Goal: Communication & Community: Answer question/provide support

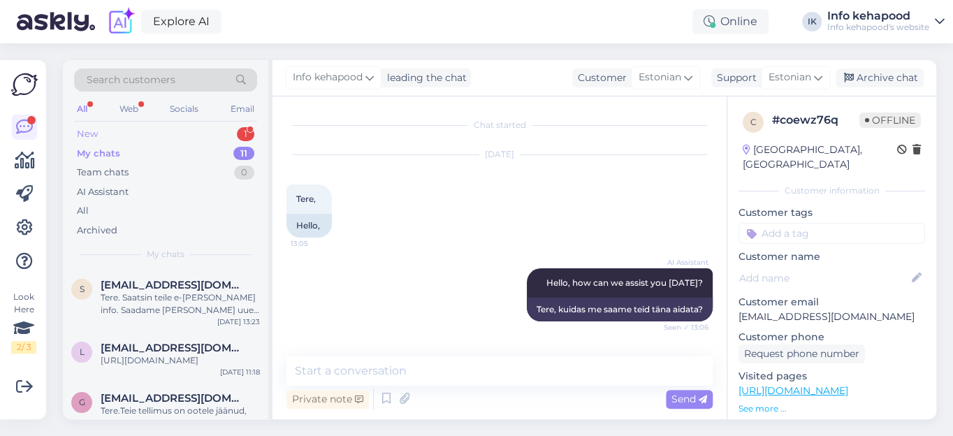
scroll to position [1835, 0]
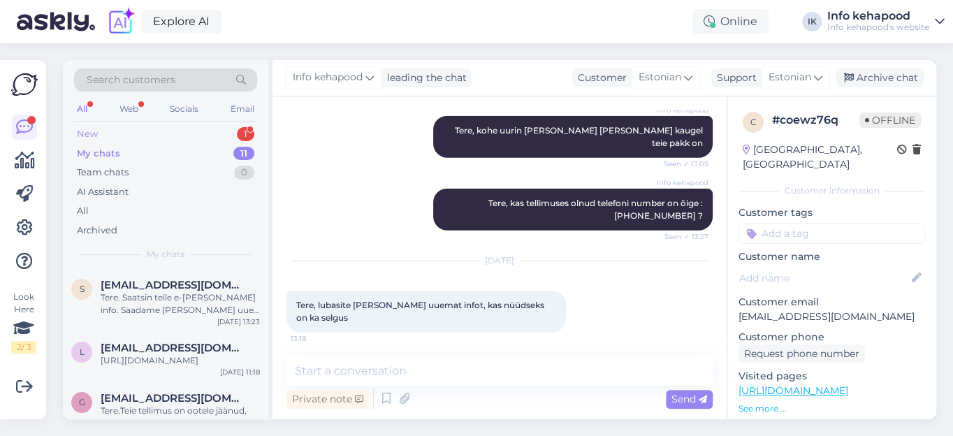
click at [84, 130] on div "New" at bounding box center [87, 134] width 21 height 14
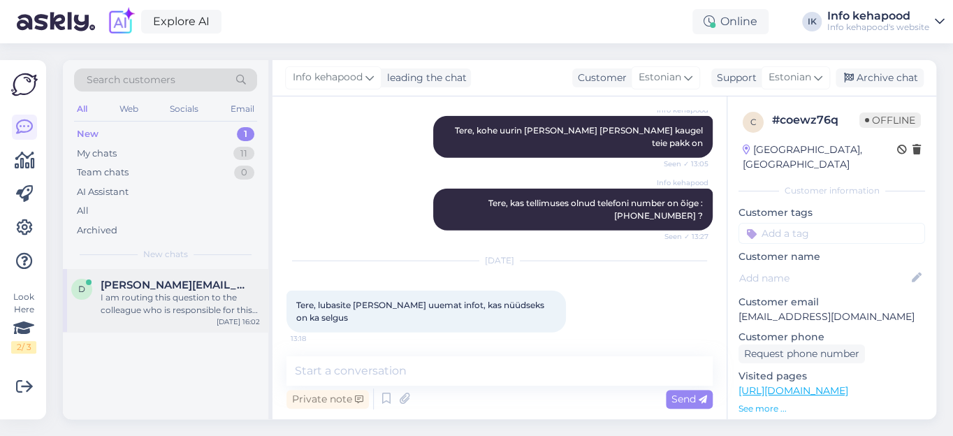
click at [124, 284] on span "[PERSON_NAME][EMAIL_ADDRESS][DOMAIN_NAME]" at bounding box center [173, 285] width 145 height 13
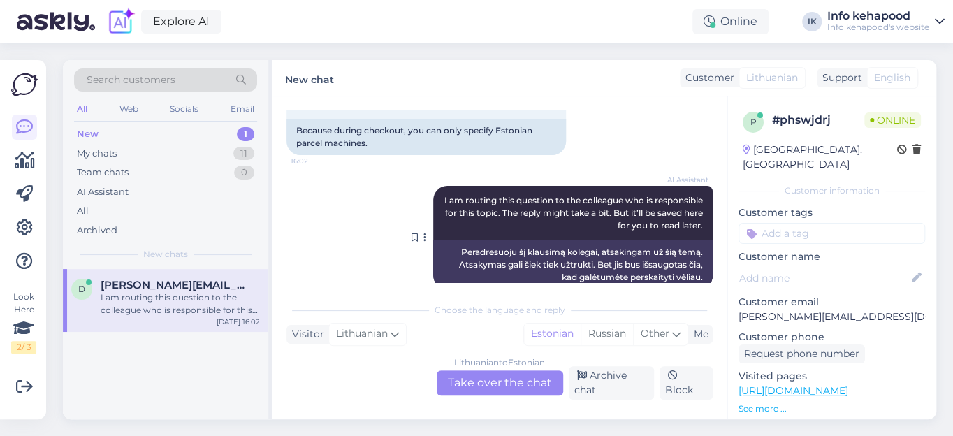
scroll to position [346, 0]
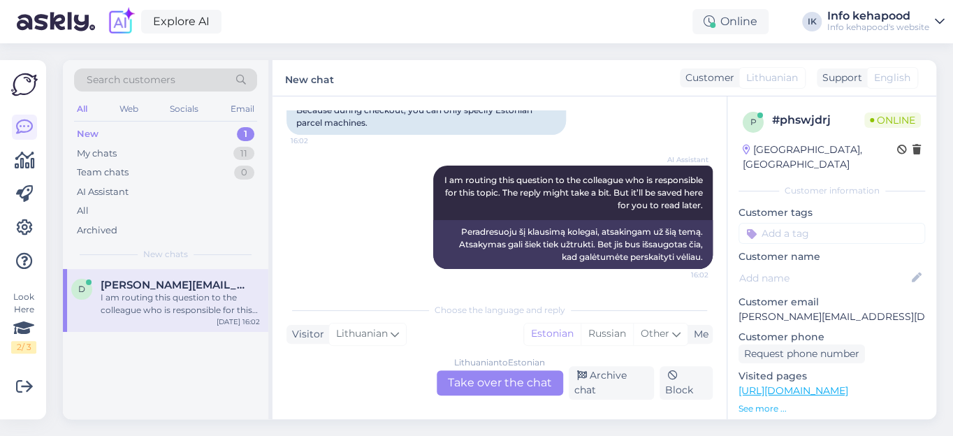
click at [486, 390] on div "Lithuanian to Estonian Take over the chat" at bounding box center [500, 382] width 127 height 25
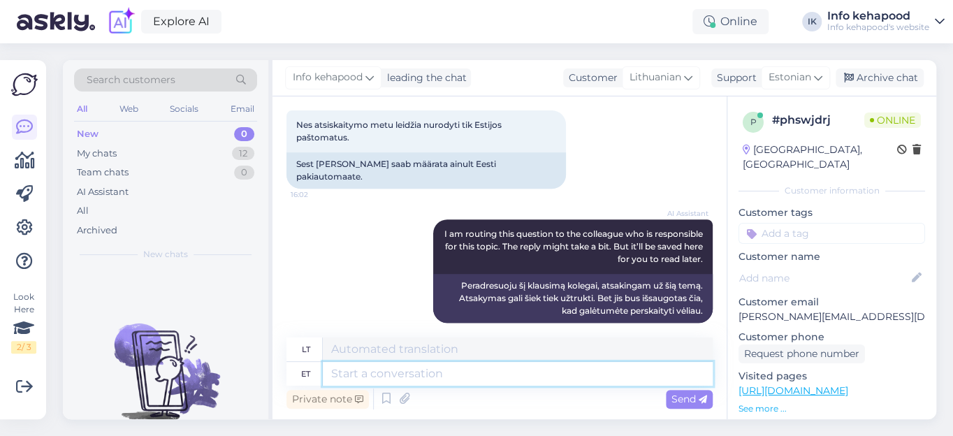
click at [411, 375] on textarea at bounding box center [518, 374] width 390 height 24
type textarea "Tere."
type textarea "Sveiki"
type textarea "Tere."
type textarea "Sveiki."
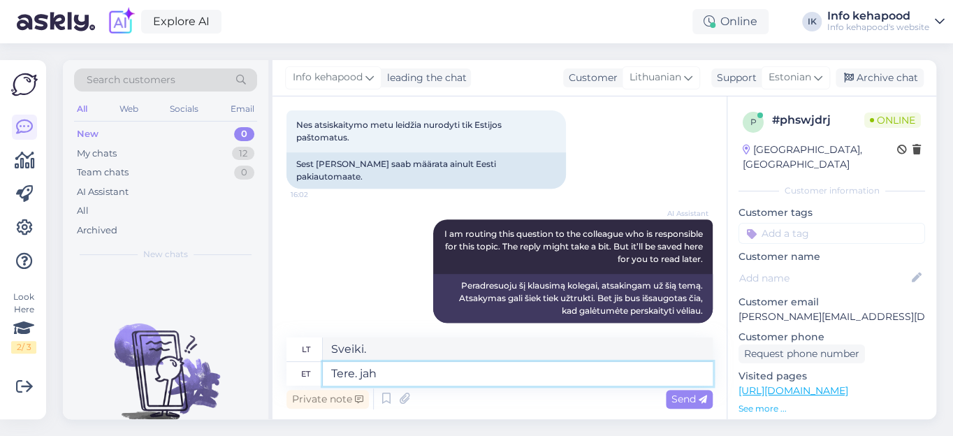
type textarea "Tere. jah"
type textarea "Sveiki. Taip"
type textarea "Tere. jah me"
type textarea "Sveiki. Taip, mes"
type textarea "Tere. jah me saadame [PERSON_NAME]"
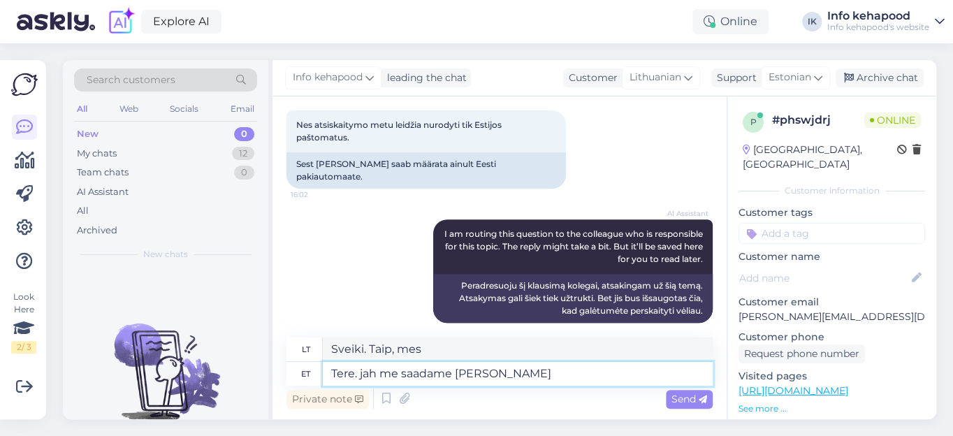
type textarea "Sveiki. Taip, siunčiame prekes."
type textarea "Tere. jah me saadame [PERSON_NAME]"
type textarea "Sveiki. Taip, siunčiame į [GEOGRAPHIC_DATA]."
type textarea "Tere. jah me saadame [PERSON_NAME]"
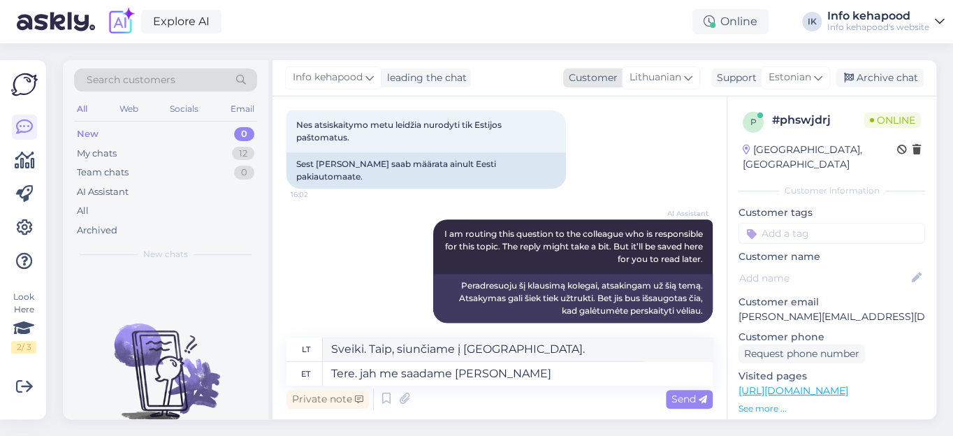
click at [688, 78] on icon at bounding box center [688, 77] width 8 height 15
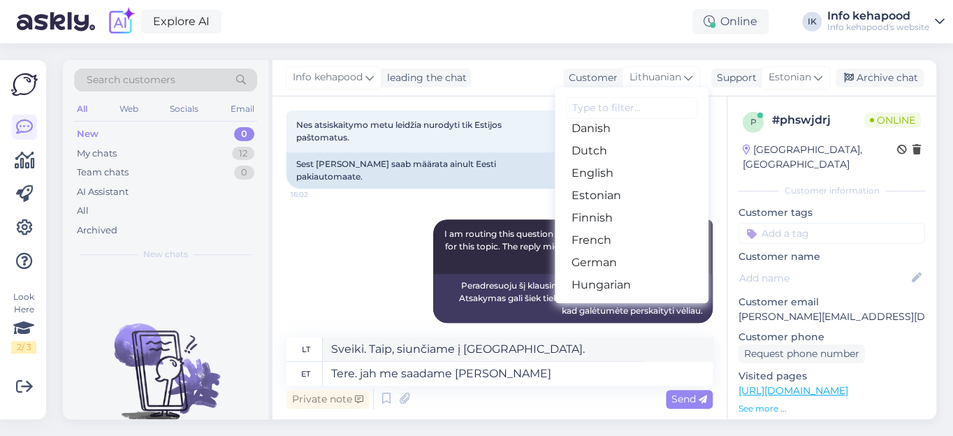
scroll to position [127, 0]
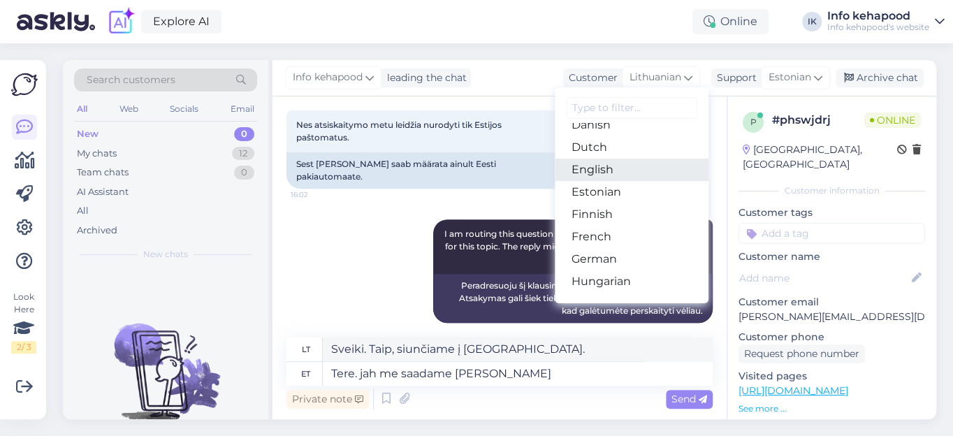
click at [632, 173] on link "English" at bounding box center [632, 170] width 154 height 22
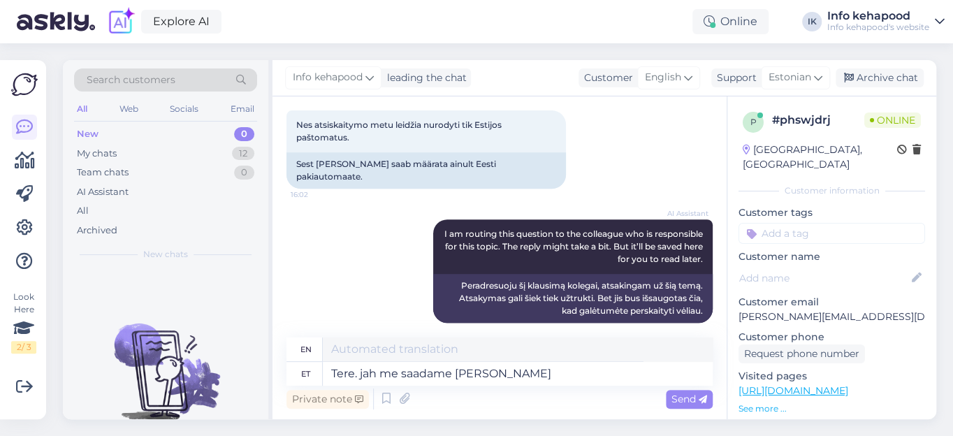
type textarea "Hello. yes we ship to [GEOGRAPHIC_DATA]"
click at [695, 398] on span "Send" at bounding box center [690, 399] width 36 height 13
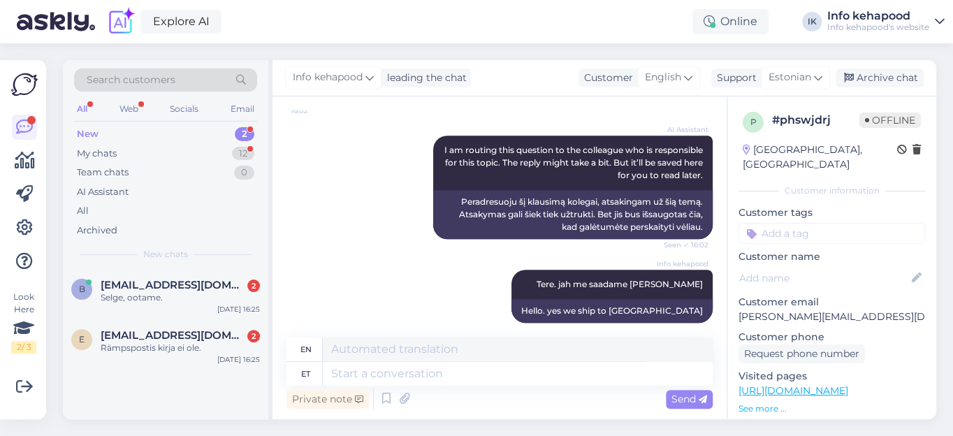
scroll to position [560, 0]
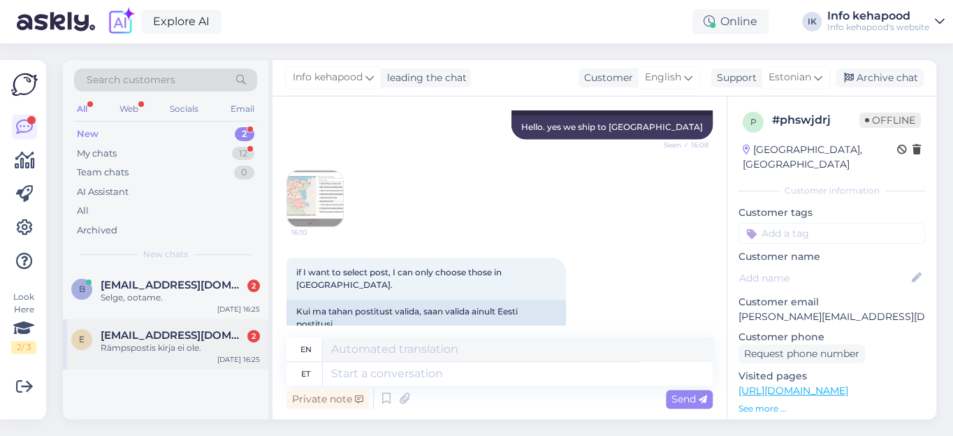
click at [146, 334] on span "[EMAIL_ADDRESS][DOMAIN_NAME]" at bounding box center [173, 335] width 145 height 13
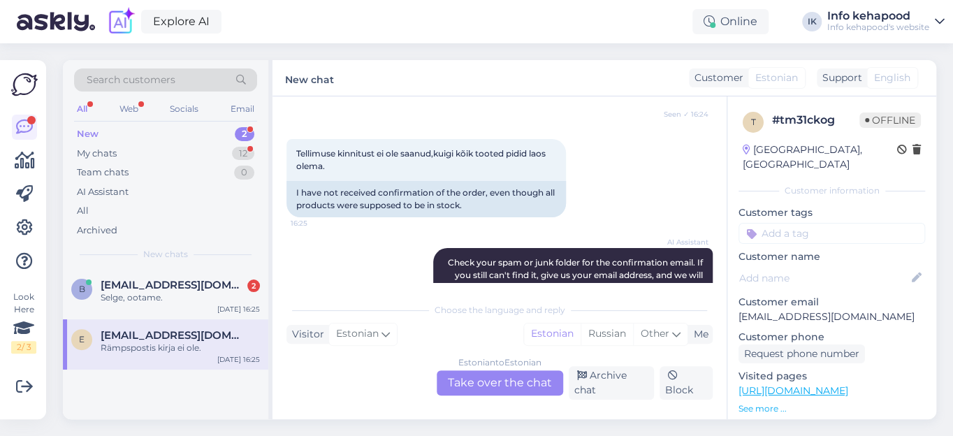
click at [365, 233] on div "AI Assistant Check your spam or junk folder for the confirmation email. If you …" at bounding box center [500, 306] width 426 height 147
click at [140, 284] on span "[EMAIL_ADDRESS][DOMAIN_NAME]" at bounding box center [173, 285] width 145 height 13
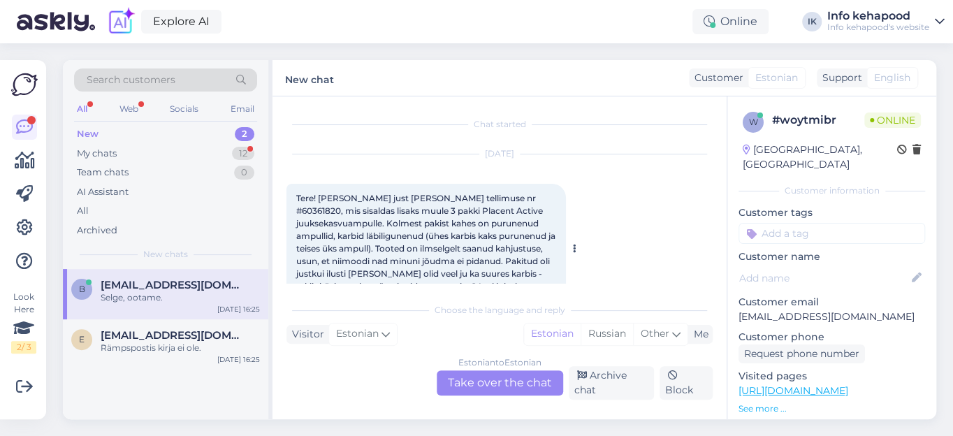
scroll to position [0, 0]
click at [485, 199] on span "Tere! [PERSON_NAME] just [PERSON_NAME] tellimuse nr #60361820, mis sisaldas lis…" at bounding box center [426, 249] width 261 height 111
click at [486, 199] on span "Tere! [PERSON_NAME] just [PERSON_NAME] tellimuse nr #60361820, mis sisaldas lis…" at bounding box center [426, 249] width 261 height 111
copy span "60361820"
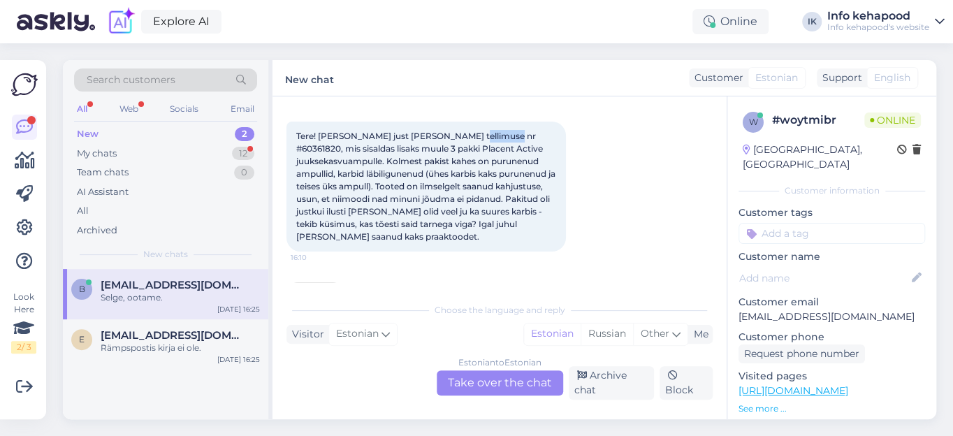
scroll to position [190, 0]
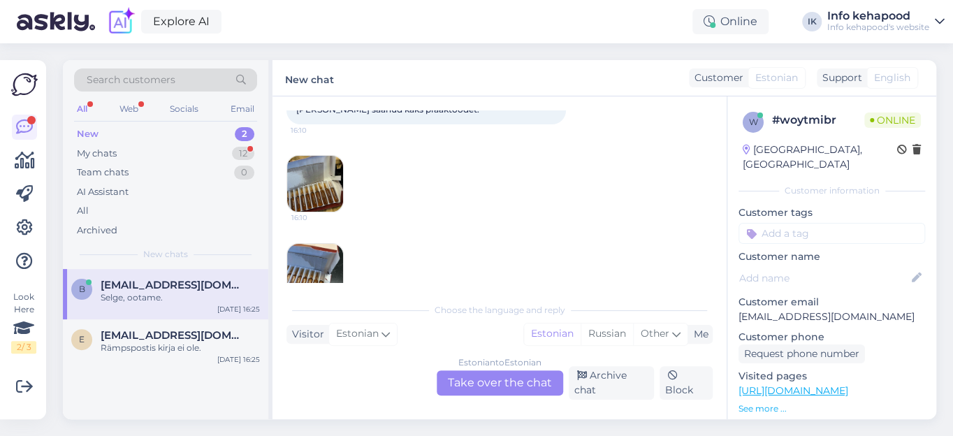
click at [319, 195] on img at bounding box center [315, 184] width 56 height 56
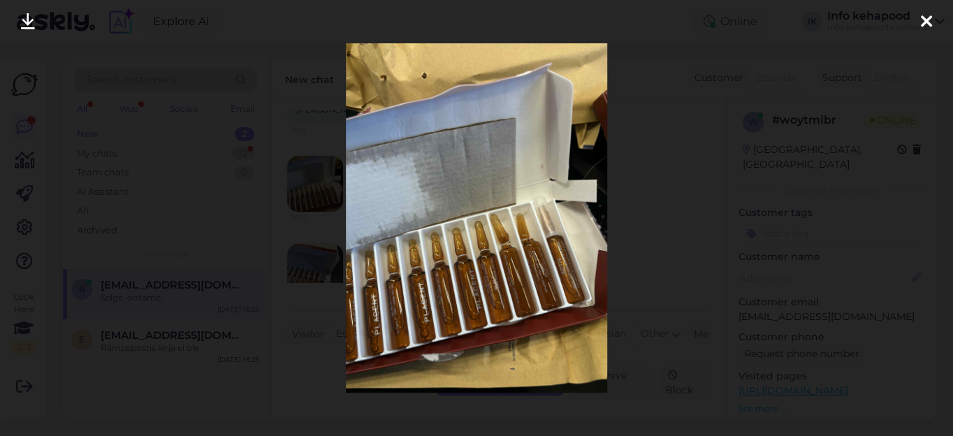
click at [319, 195] on div at bounding box center [476, 218] width 953 height 436
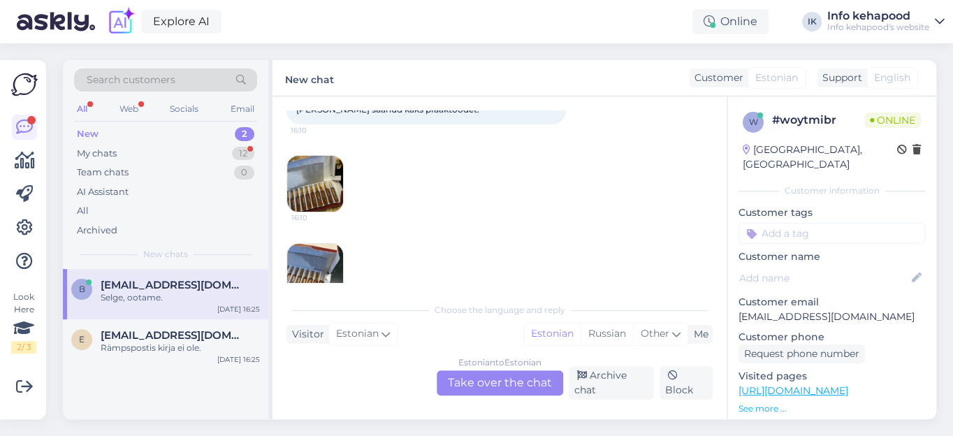
click at [332, 198] on img at bounding box center [315, 184] width 56 height 56
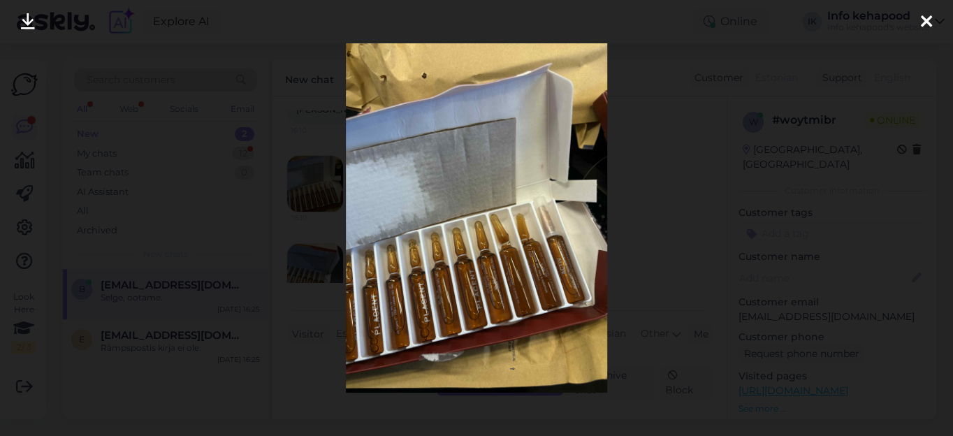
click at [925, 26] on icon at bounding box center [926, 22] width 11 height 18
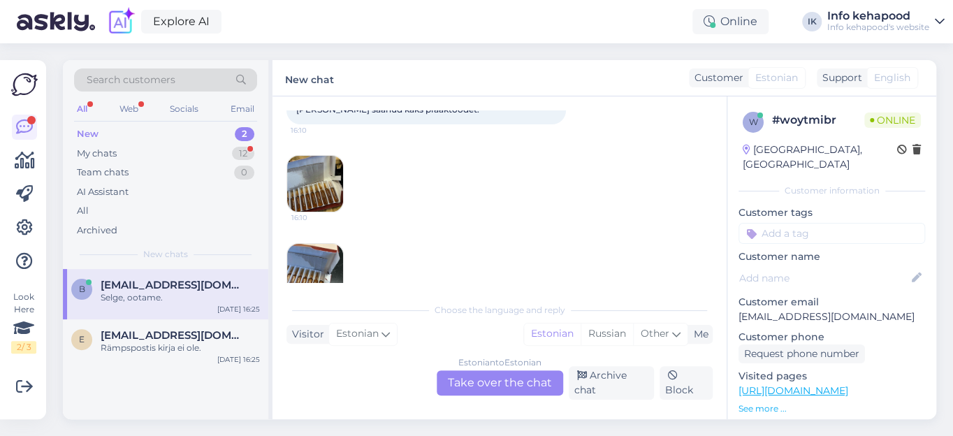
click at [311, 262] on img at bounding box center [315, 272] width 56 height 56
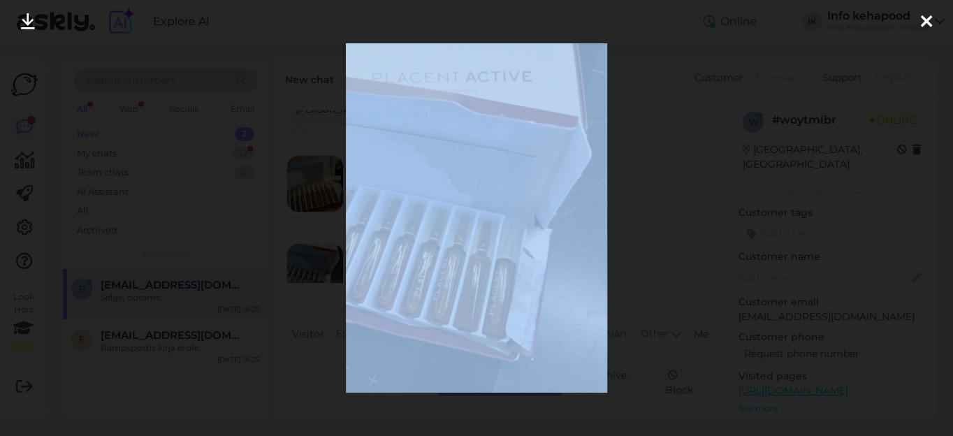
click at [311, 262] on div at bounding box center [476, 218] width 953 height 436
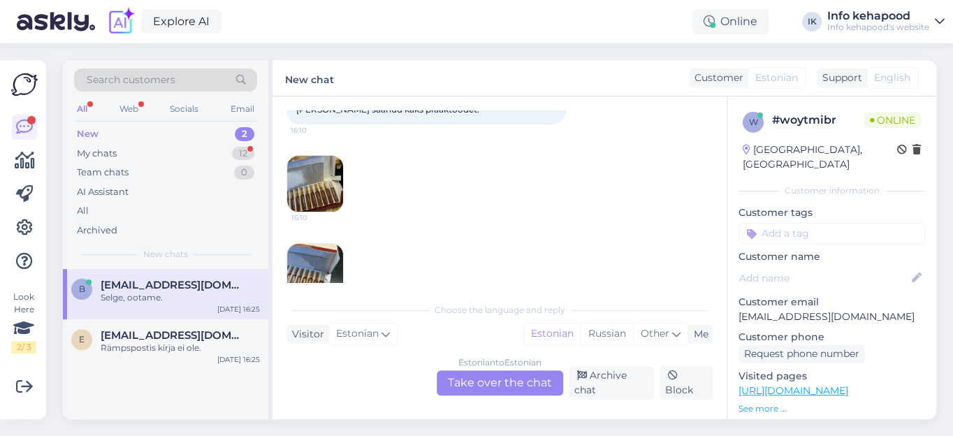
click at [320, 258] on img at bounding box center [315, 272] width 56 height 56
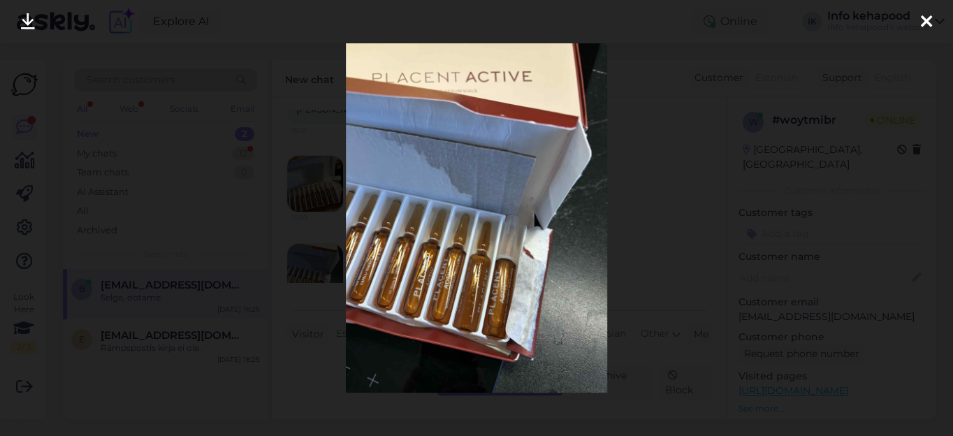
click at [320, 258] on div at bounding box center [476, 218] width 953 height 436
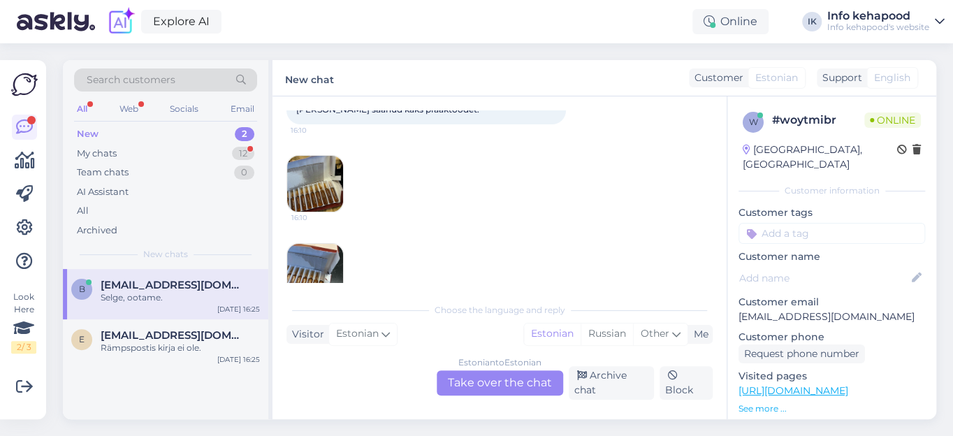
click at [320, 258] on img at bounding box center [315, 272] width 56 height 56
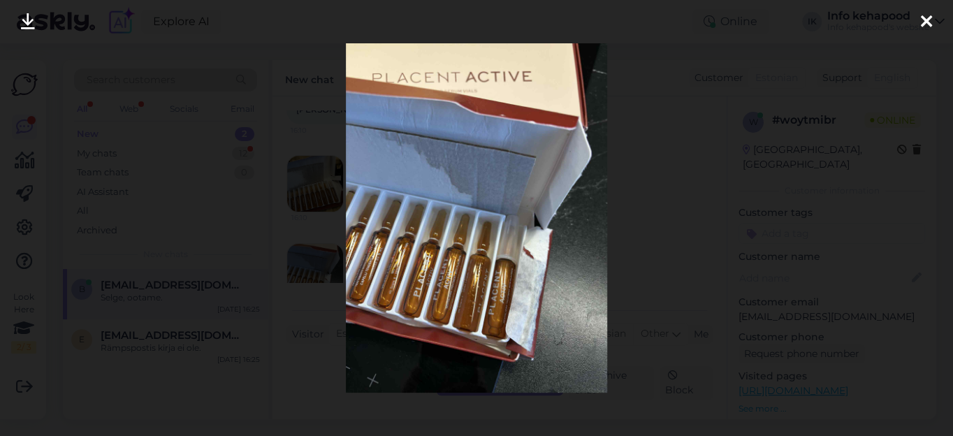
click at [926, 23] on icon at bounding box center [926, 22] width 11 height 18
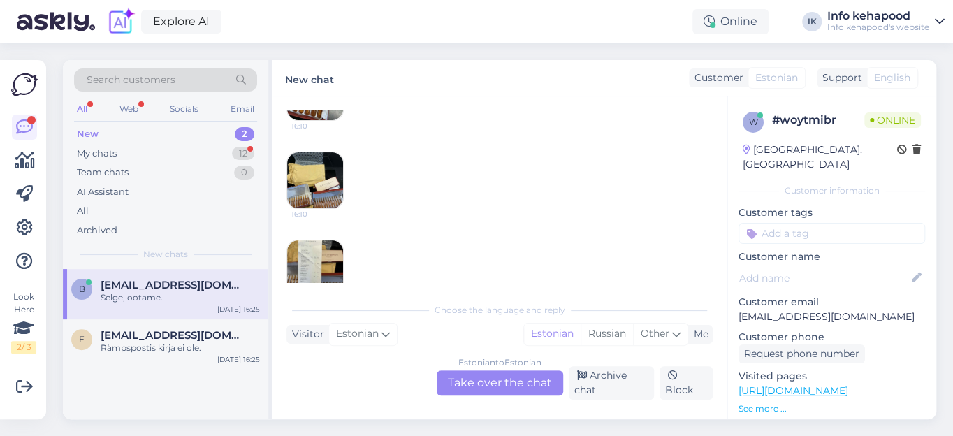
scroll to position [381, 0]
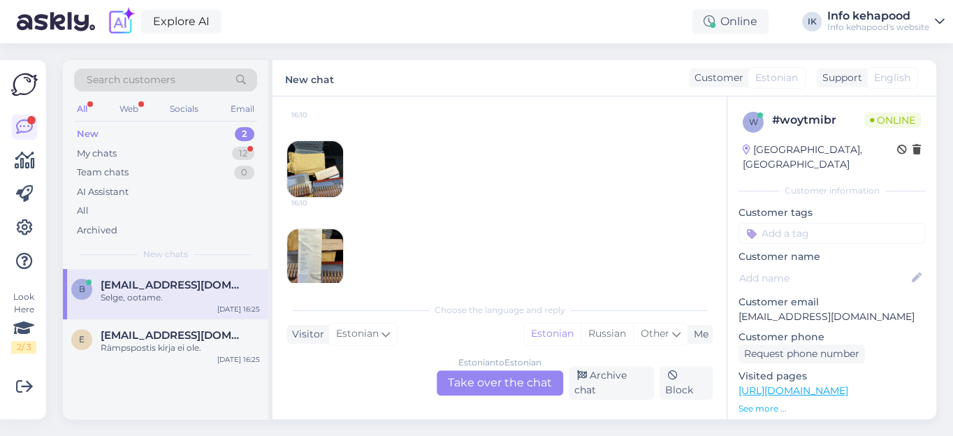
click at [318, 168] on img at bounding box center [315, 169] width 56 height 56
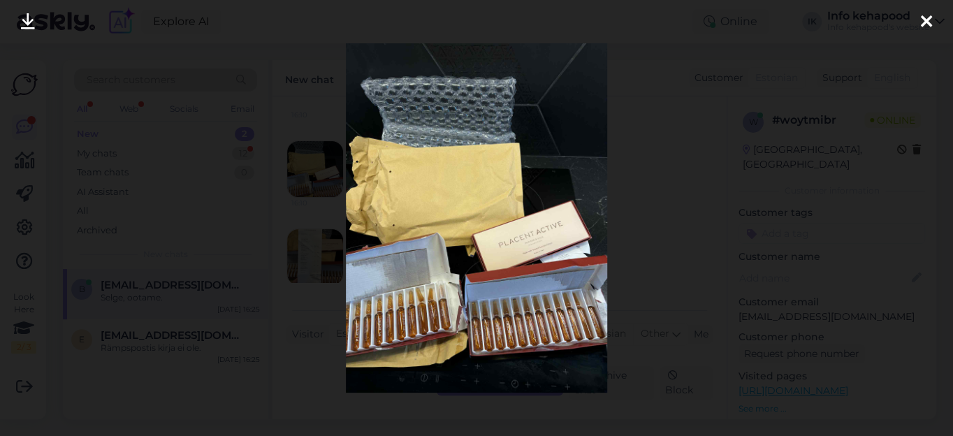
click at [318, 168] on div at bounding box center [476, 218] width 953 height 436
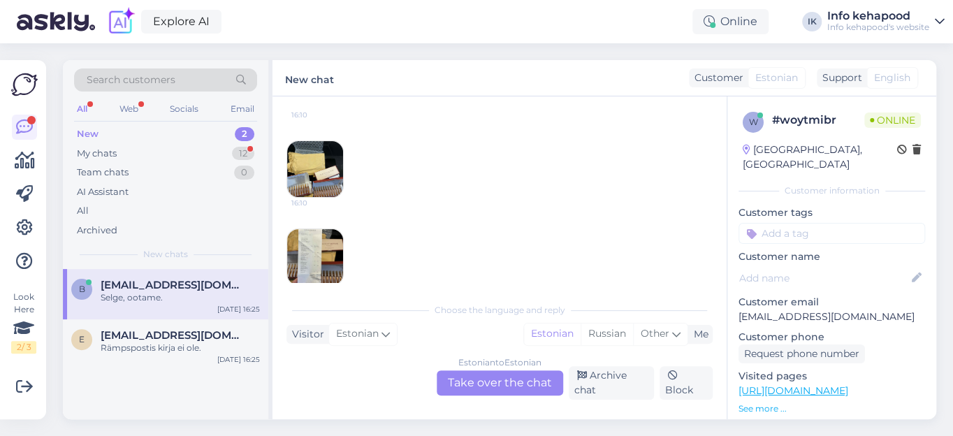
click at [318, 168] on img at bounding box center [315, 169] width 56 height 56
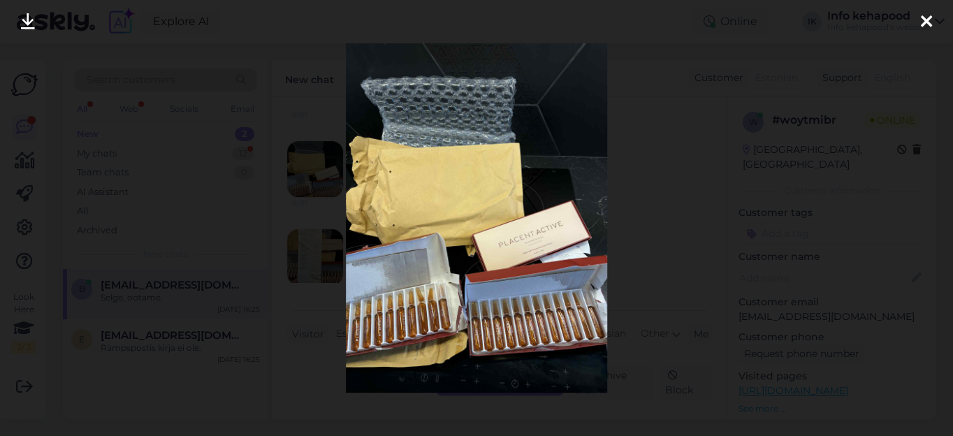
click at [928, 22] on icon at bounding box center [926, 22] width 11 height 18
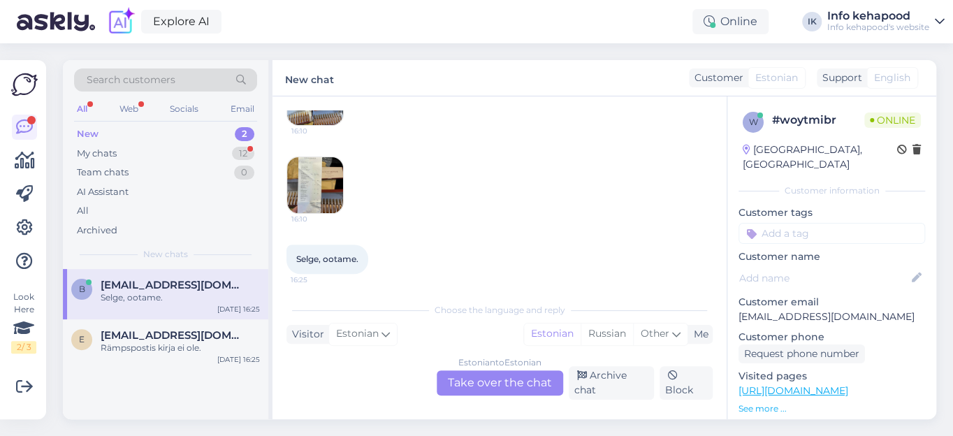
scroll to position [457, 0]
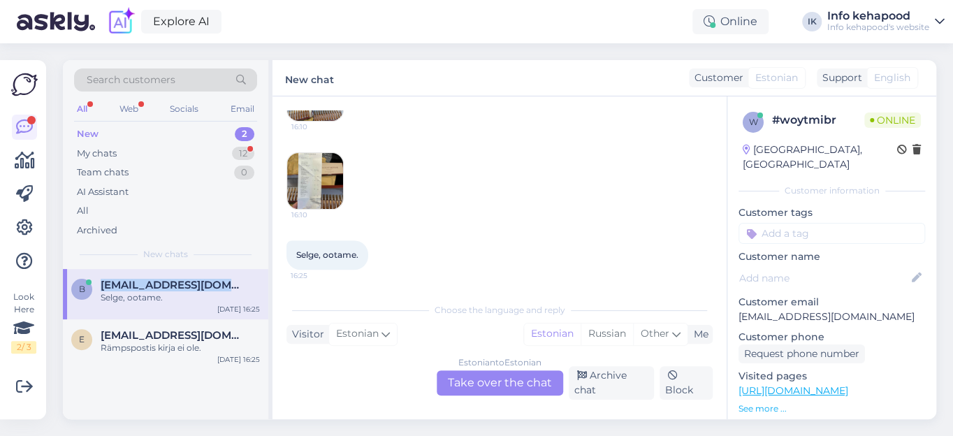
drag, startPoint x: 225, startPoint y: 283, endPoint x: 97, endPoint y: 281, distance: 127.9
click at [97, 281] on div "b [EMAIL_ADDRESS][DOMAIN_NAME] Selge, ootame." at bounding box center [165, 291] width 189 height 25
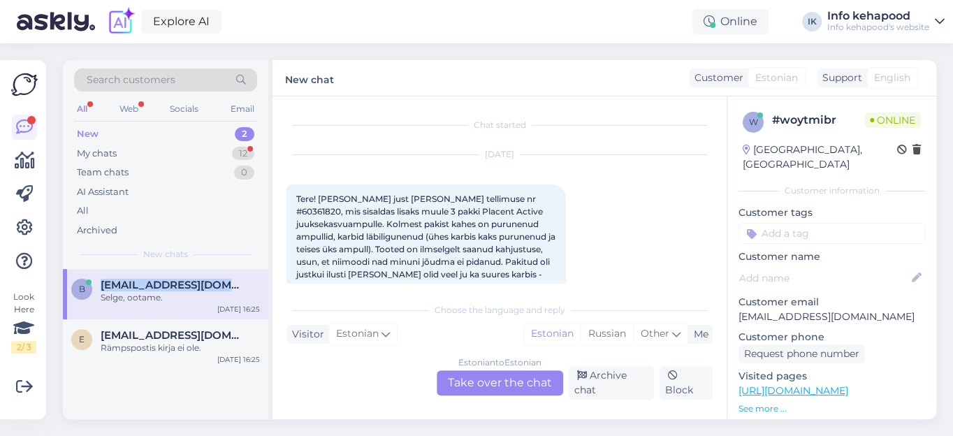
copy span "[EMAIL_ADDRESS][DOMAIN_NAME]"
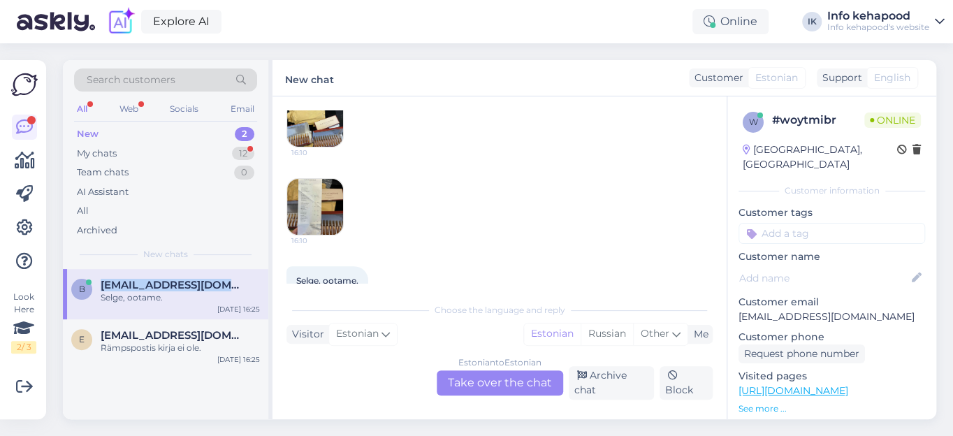
scroll to position [457, 0]
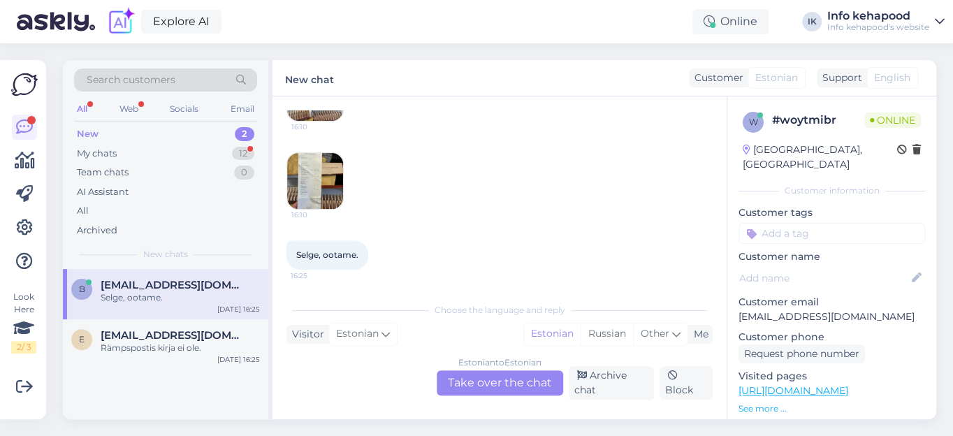
click at [500, 387] on div "Estonian to Estonian Take over the chat" at bounding box center [500, 382] width 127 height 25
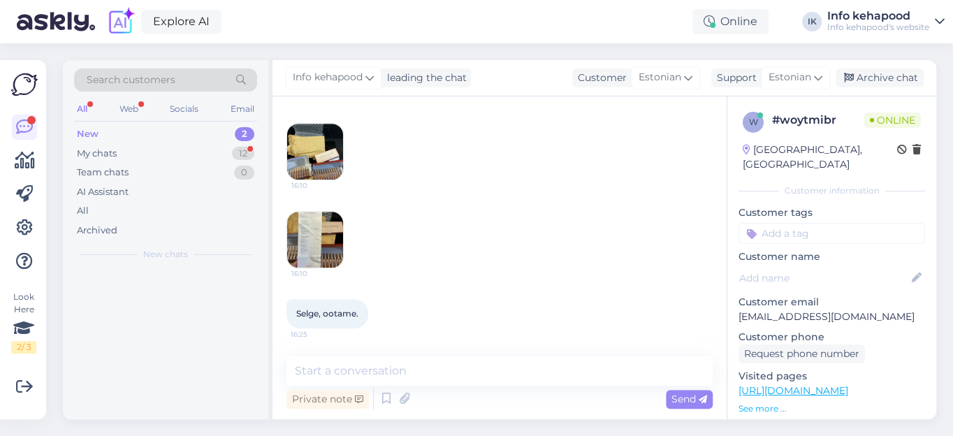
scroll to position [396, 0]
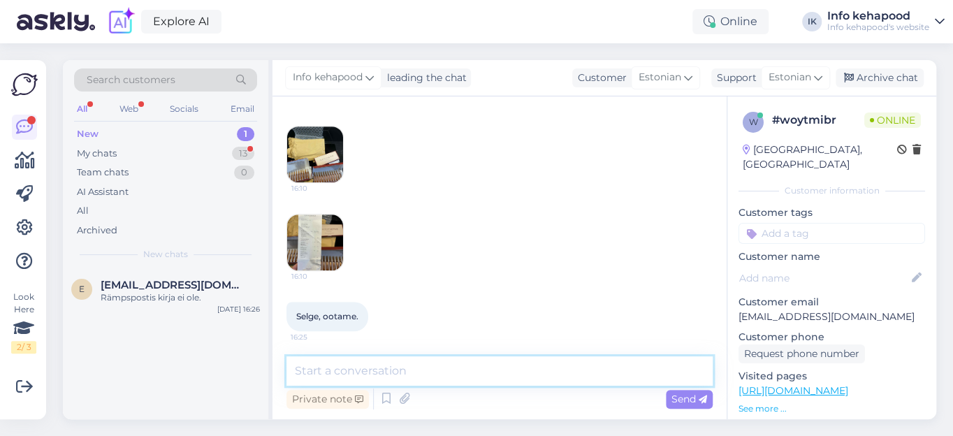
click at [321, 368] on textarea at bounding box center [500, 370] width 426 height 29
type textarea "Tere. Täname, et võtsite meiega ühendust. vastan teile e-[PERSON_NAME]."
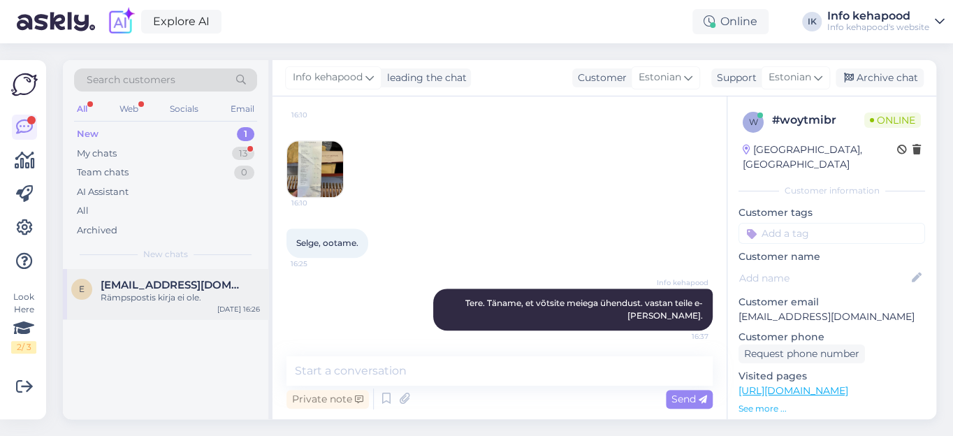
click at [162, 283] on span "[EMAIL_ADDRESS][DOMAIN_NAME]" at bounding box center [173, 285] width 145 height 13
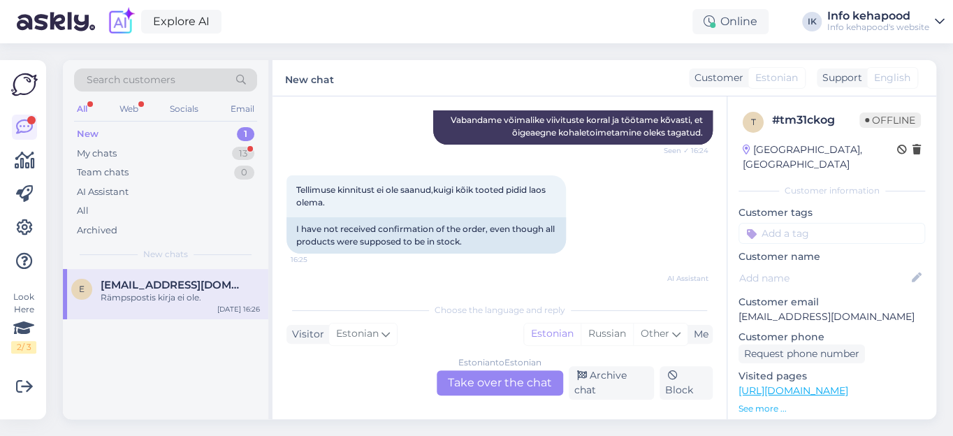
scroll to position [0, 0]
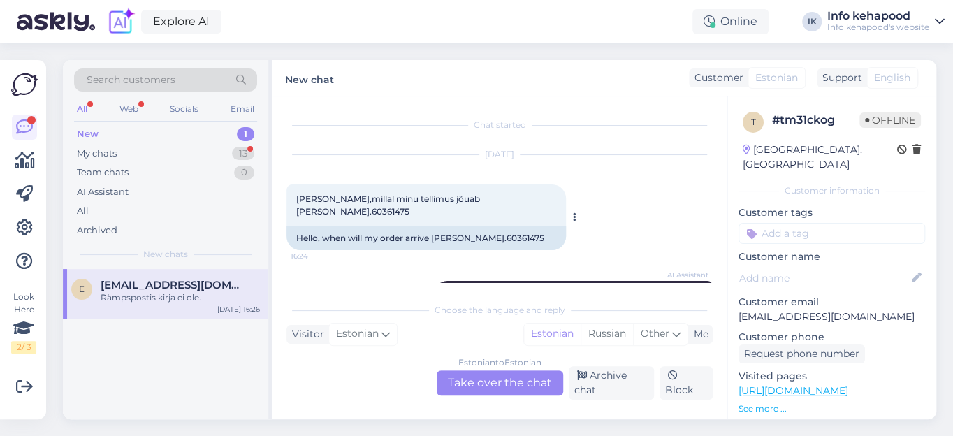
click at [480, 197] on span "[PERSON_NAME],millal minu tellimus jõuab [PERSON_NAME].60361475" at bounding box center [389, 205] width 186 height 23
copy div "60361475 16:24"
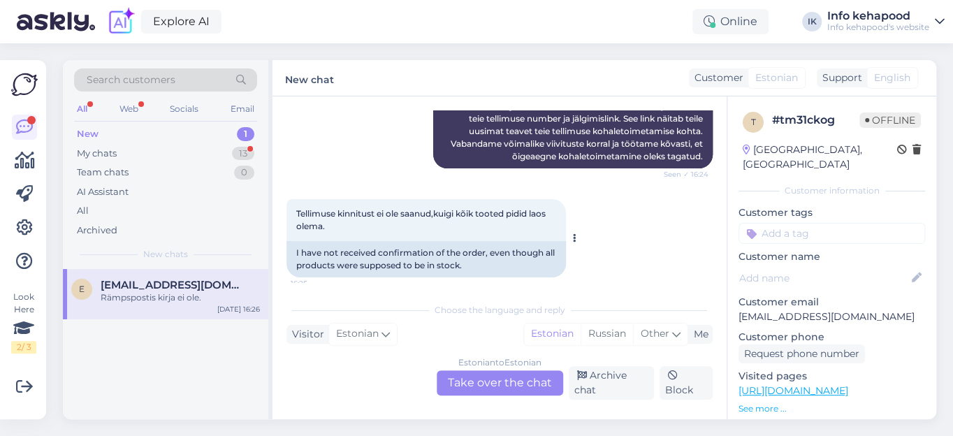
scroll to position [468, 0]
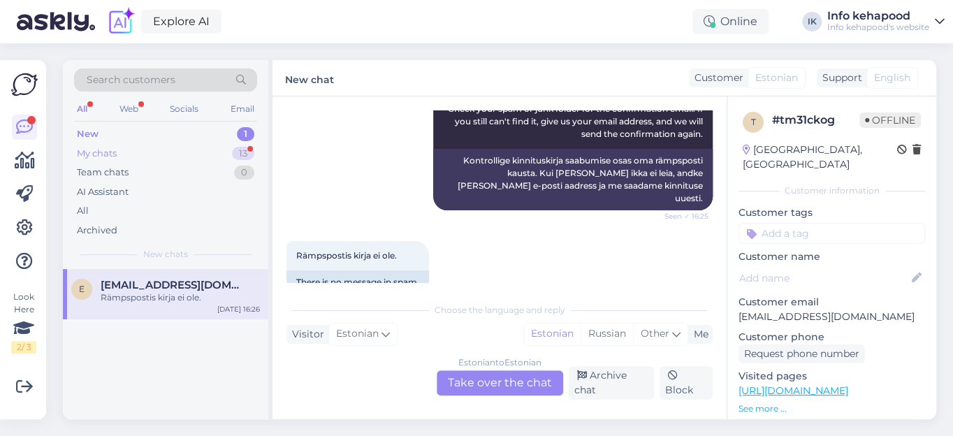
click at [100, 150] on div "My chats" at bounding box center [97, 154] width 40 height 14
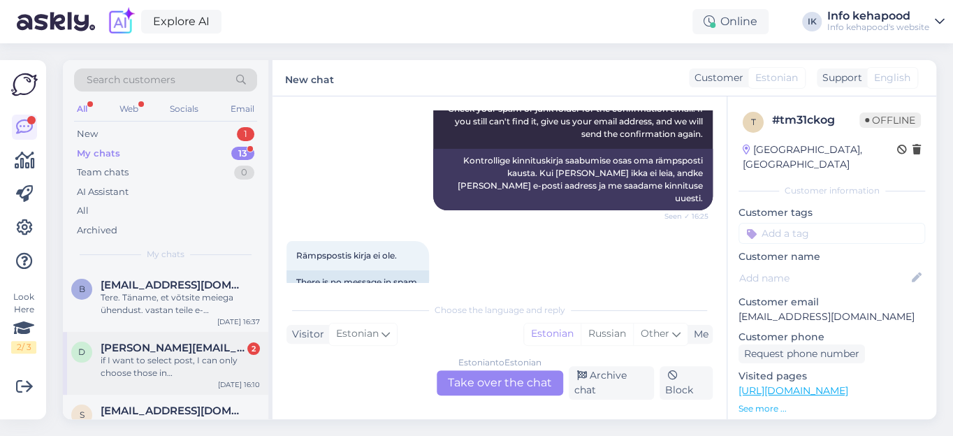
click at [143, 346] on span "[PERSON_NAME][EMAIL_ADDRESS][DOMAIN_NAME]" at bounding box center [173, 348] width 145 height 13
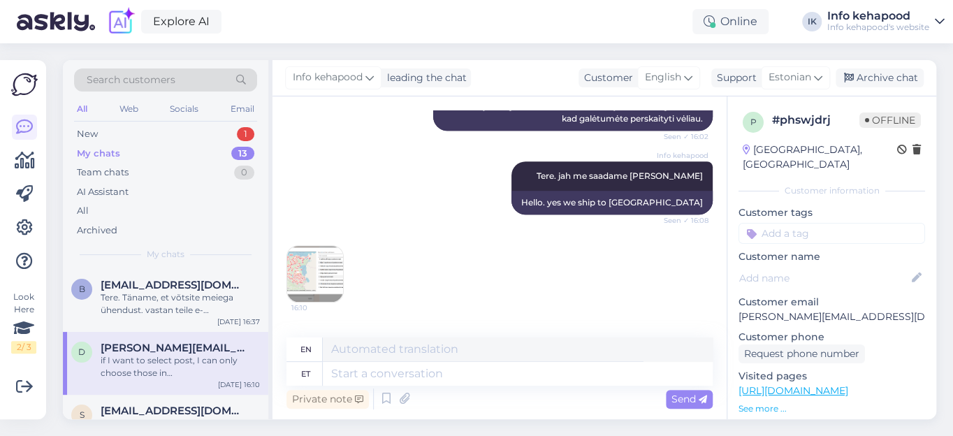
scroll to position [560, 0]
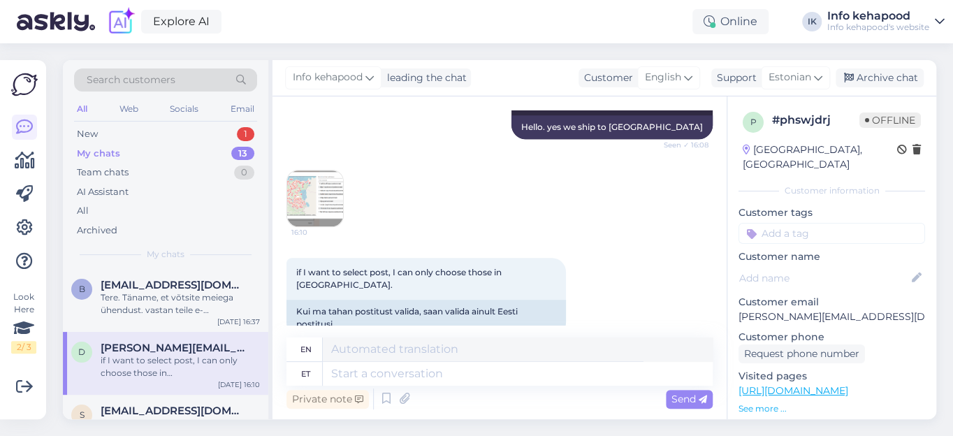
click at [293, 182] on img at bounding box center [315, 199] width 56 height 56
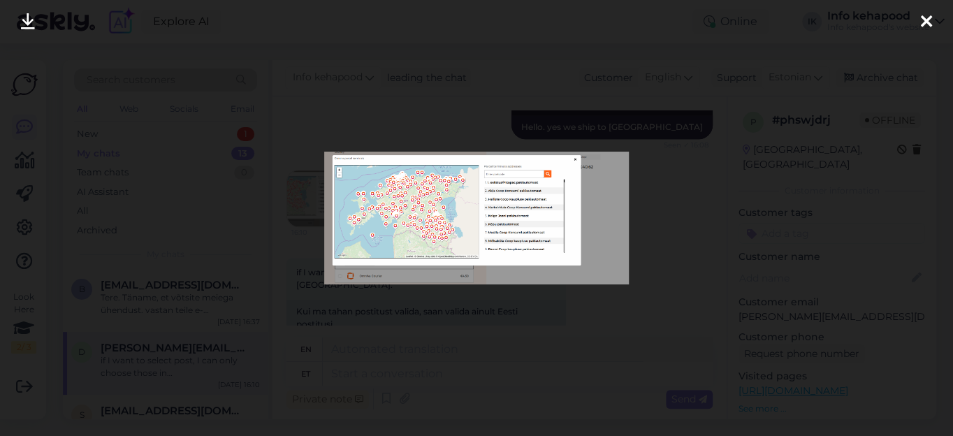
click at [481, 206] on img at bounding box center [476, 218] width 305 height 133
click at [926, 27] on icon at bounding box center [926, 22] width 11 height 18
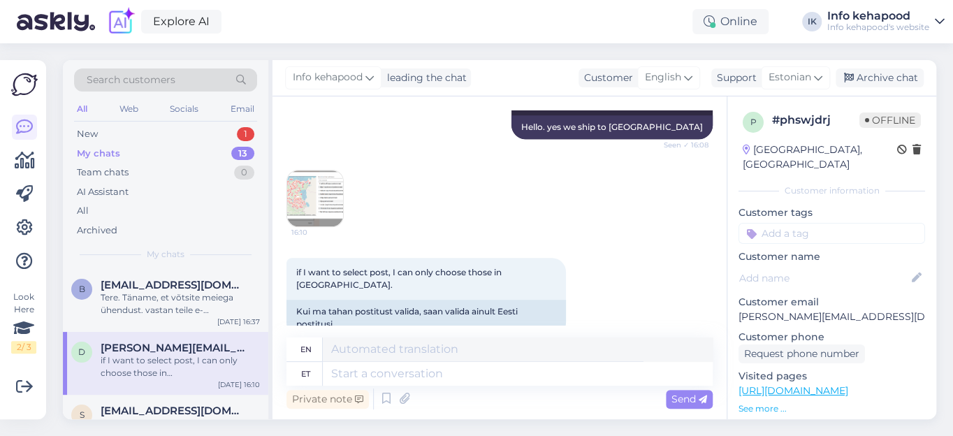
click at [452, 217] on div "16:10" at bounding box center [500, 198] width 426 height 88
click at [167, 301] on div "Tere. Täname, et võtsite meiega ühendust. vastan teile e-[PERSON_NAME]." at bounding box center [180, 303] width 159 height 25
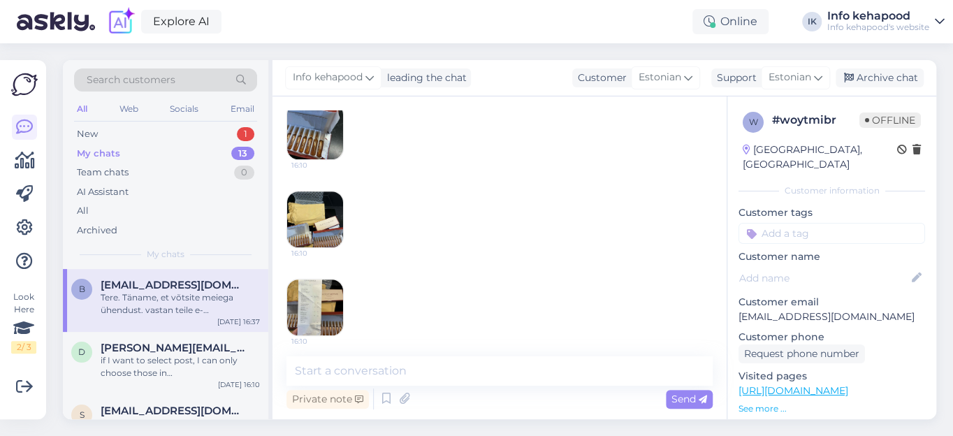
scroll to position [469, 0]
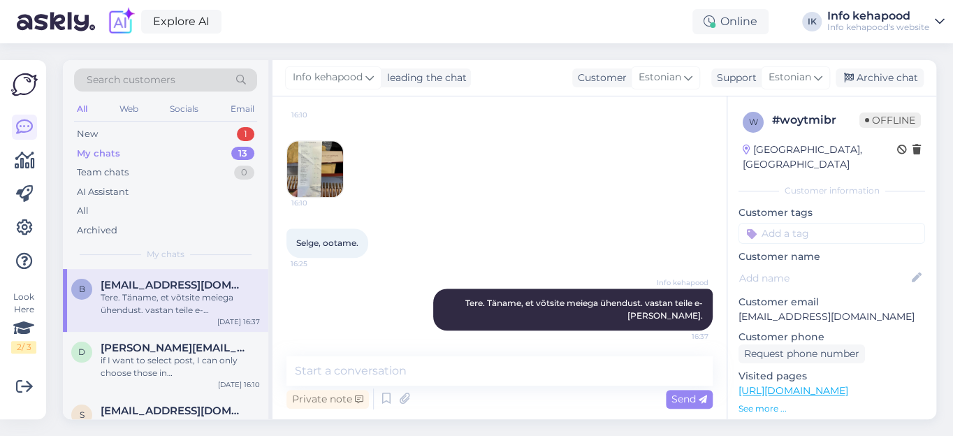
click at [327, 182] on img at bounding box center [315, 169] width 56 height 56
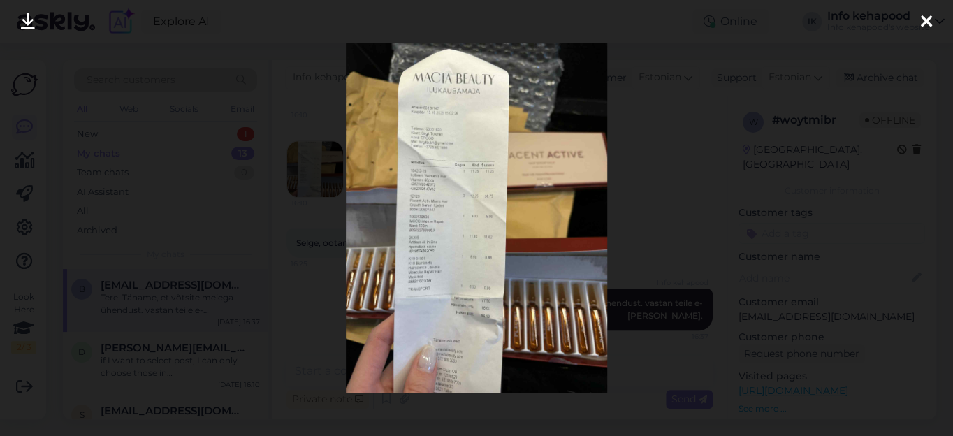
click at [327, 182] on div at bounding box center [476, 218] width 953 height 436
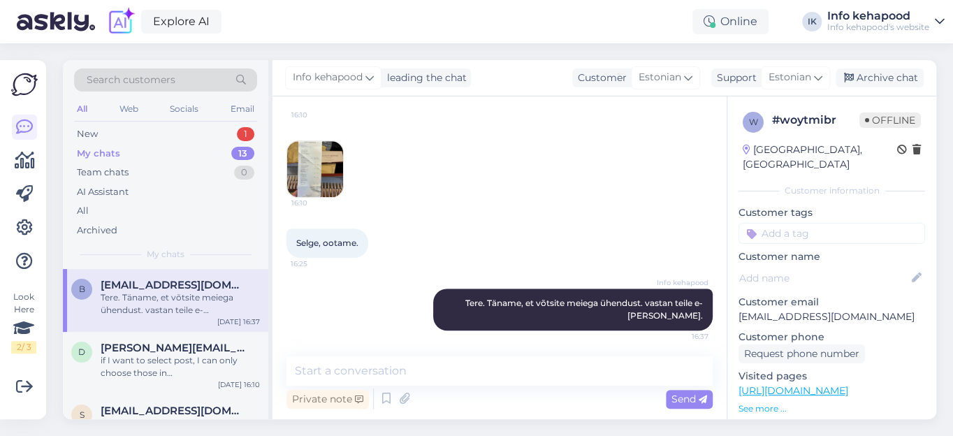
click at [317, 173] on img at bounding box center [315, 169] width 56 height 56
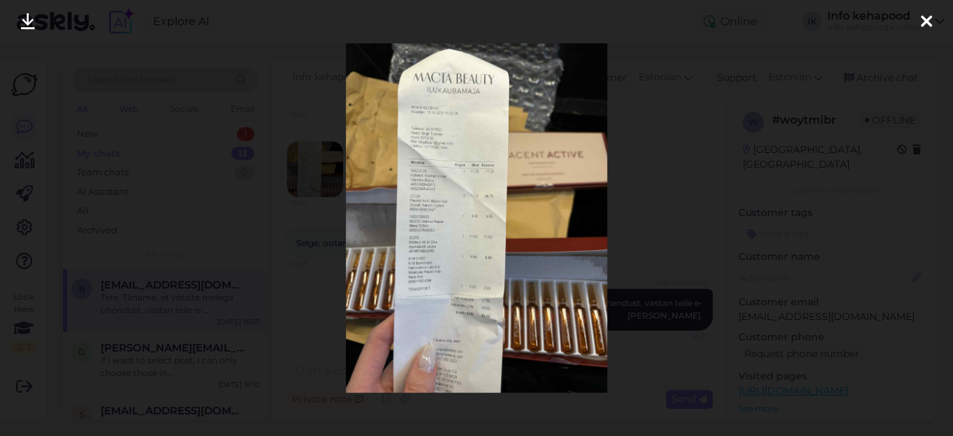
click at [927, 19] on icon at bounding box center [926, 22] width 11 height 18
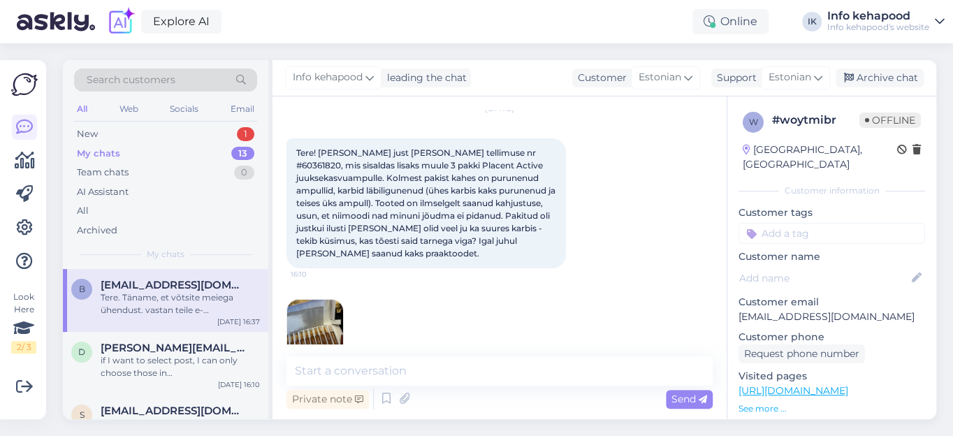
scroll to position [24, 0]
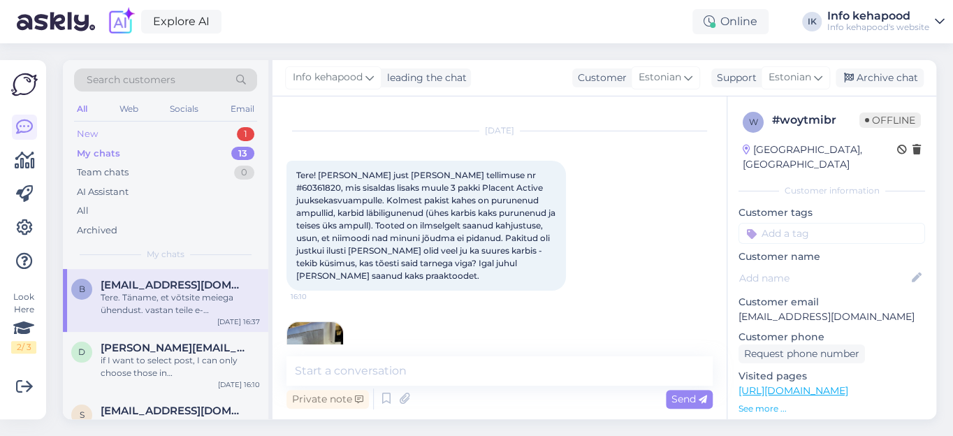
click at [89, 135] on div "New" at bounding box center [87, 134] width 21 height 14
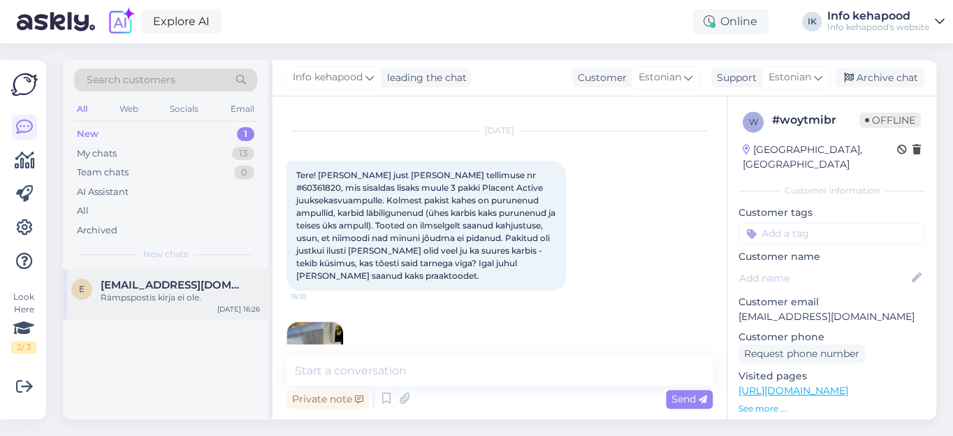
click at [137, 282] on span "[EMAIL_ADDRESS][DOMAIN_NAME]" at bounding box center [173, 285] width 145 height 13
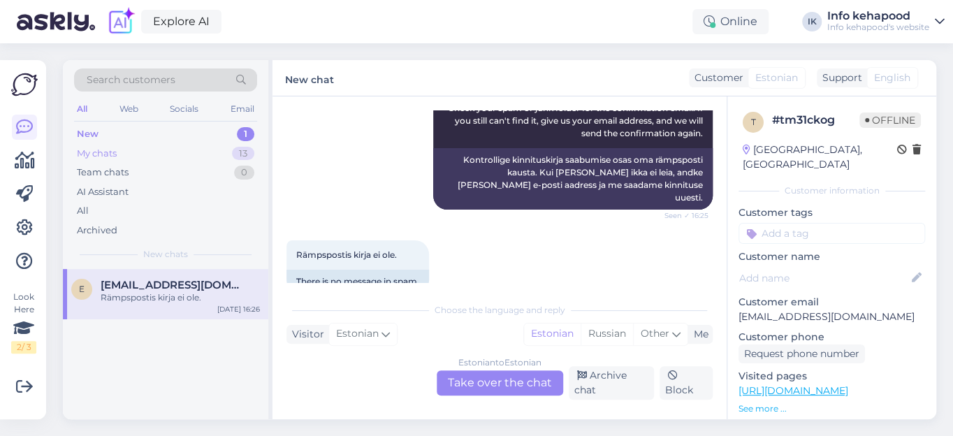
click at [101, 153] on div "My chats" at bounding box center [97, 154] width 40 height 14
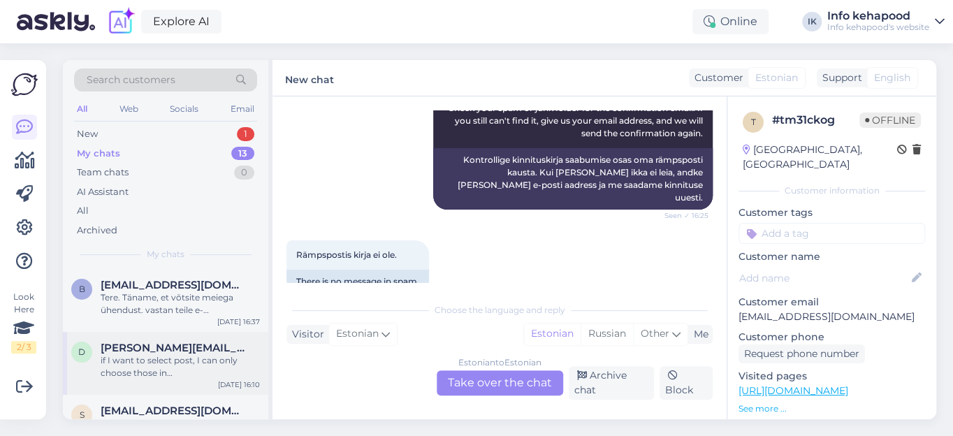
click at [178, 347] on span "[PERSON_NAME][EMAIL_ADDRESS][DOMAIN_NAME]" at bounding box center [173, 348] width 145 height 13
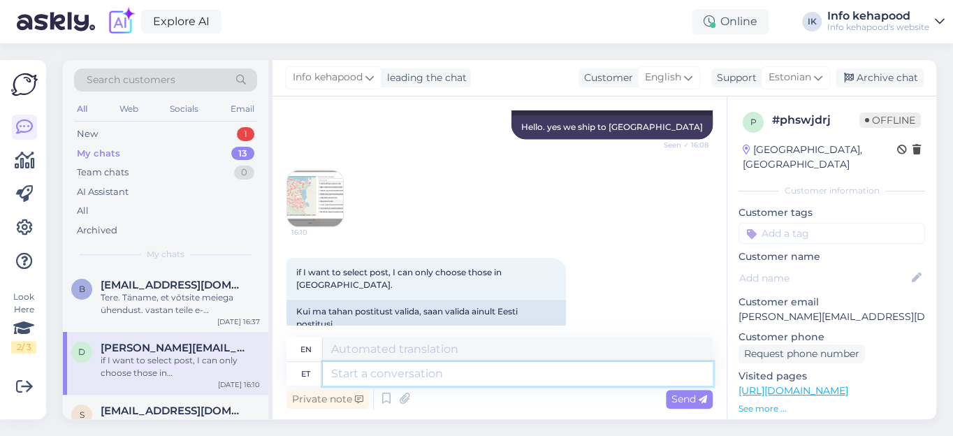
click at [342, 375] on textarea at bounding box center [518, 374] width 390 height 24
type textarea "Tere"
type textarea "Hello"
type textarea "Tere."
type textarea "Hello."
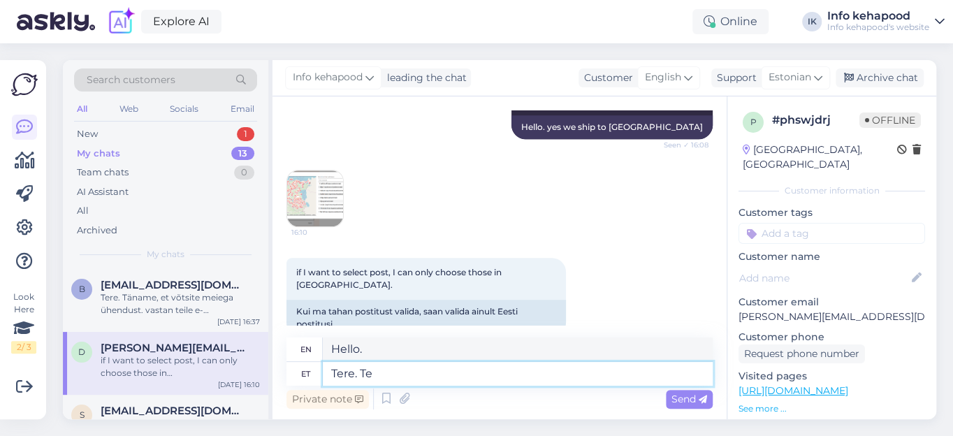
type textarea "Tere. Te"
type textarea "Hello. You"
type textarea "Tere. Te pea"
type textarea "Hello. You are welcome."
type textarea "Tere. Te peaksite"
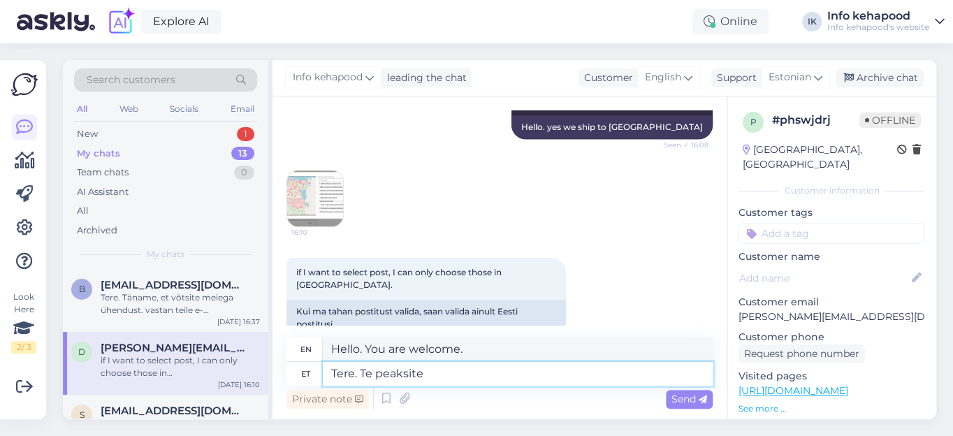
type textarea "Hello. You should"
type textarea "Tere. Te peaksite kõigepealy"
type textarea "Hello. You should first of all"
type textarea "Tere. Te peaksite kõigepealy valima"
type textarea "Hello. You should choose first."
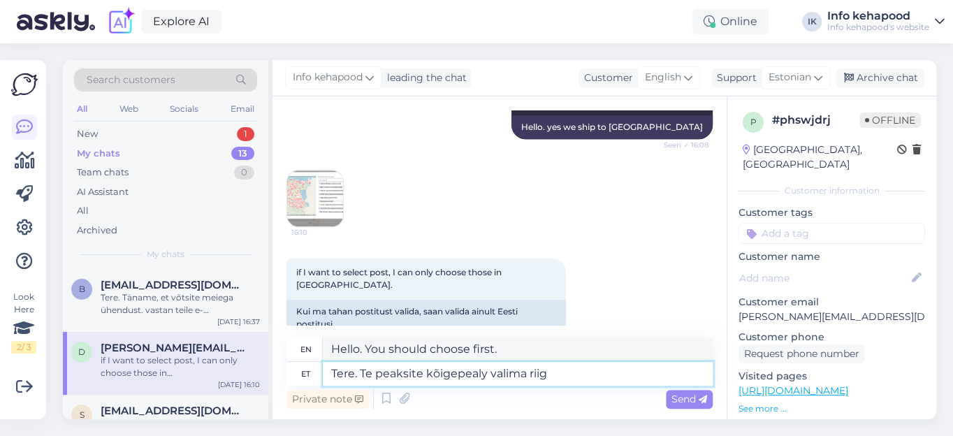
type textarea "Tere. Te peaksite kõigepealy valima riigi"
type textarea "Hello. You should first select a country"
type textarea "Tere. Te peaksite kõigepealy valima riigi"
click at [691, 399] on span "Send" at bounding box center [690, 399] width 36 height 13
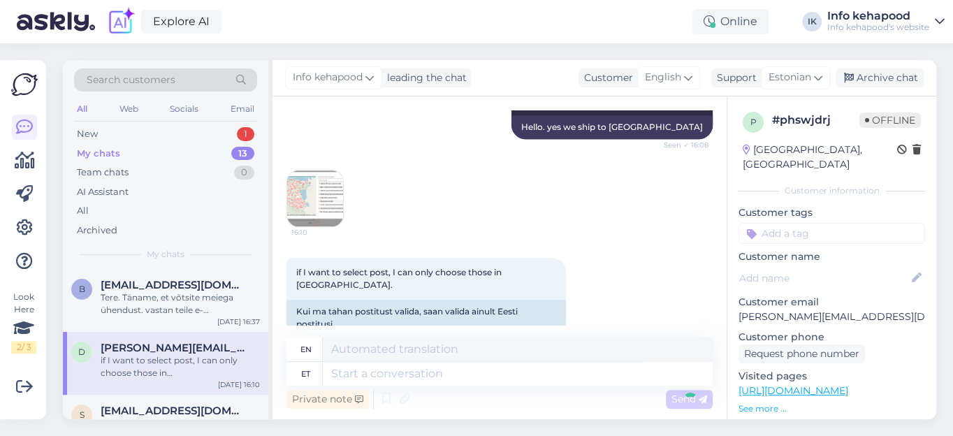
scroll to position [644, 0]
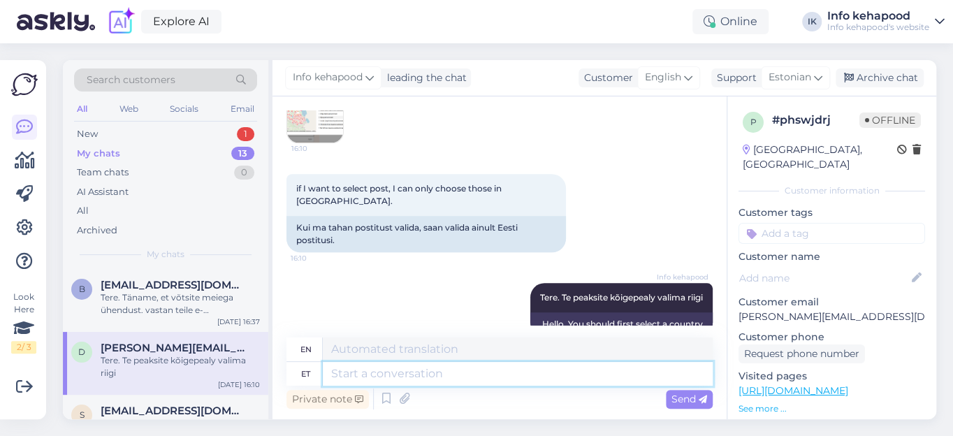
click at [419, 375] on textarea at bounding box center [518, 374] width 390 height 24
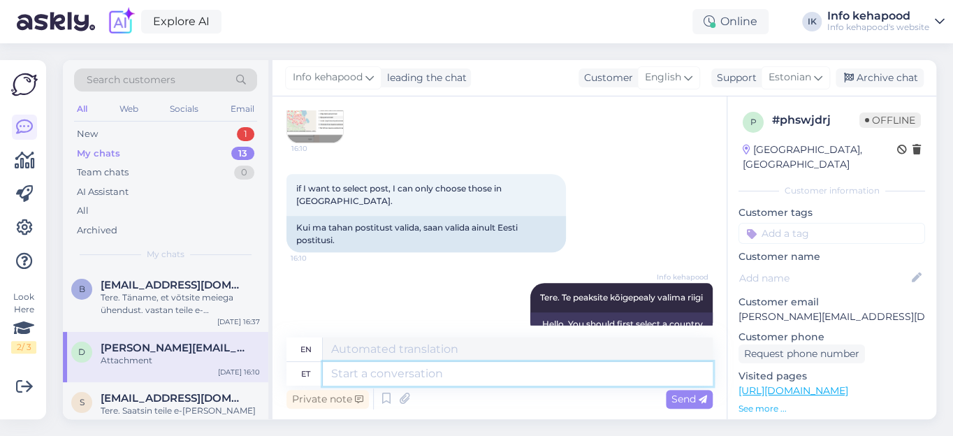
scroll to position [731, 0]
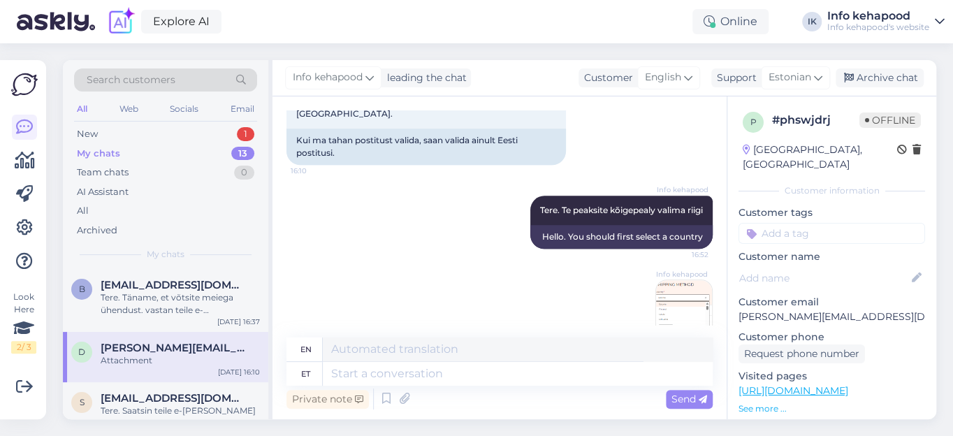
click at [678, 280] on img at bounding box center [684, 308] width 56 height 56
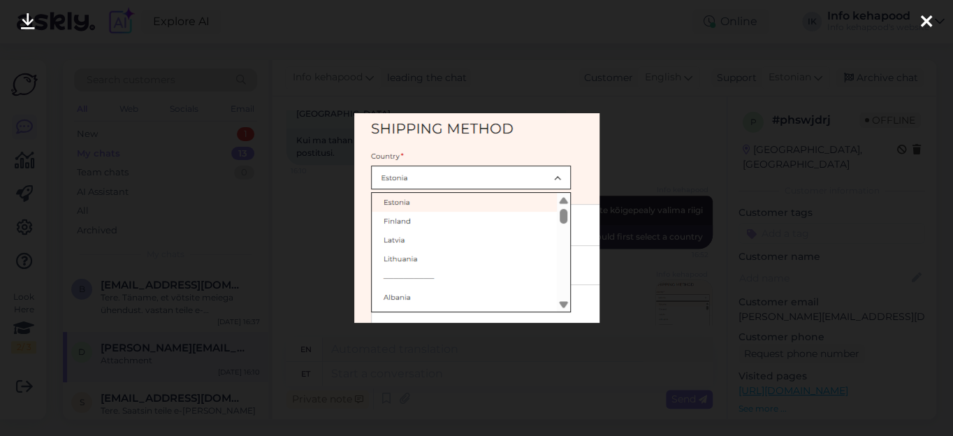
click at [928, 20] on icon at bounding box center [926, 22] width 11 height 18
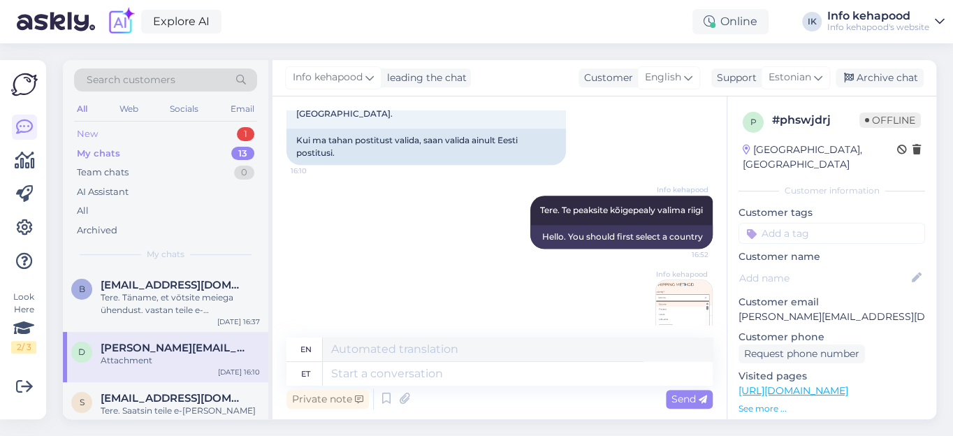
click at [107, 133] on div "New 1" at bounding box center [165, 134] width 183 height 20
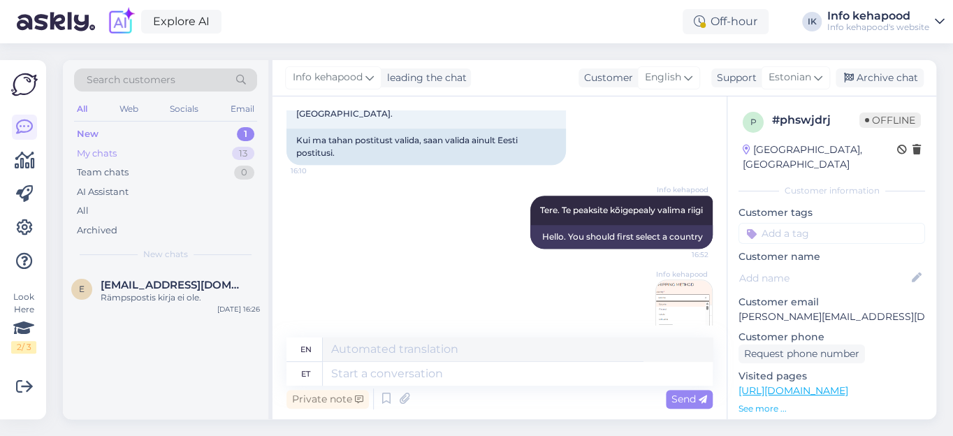
click at [87, 153] on div "My chats" at bounding box center [97, 154] width 40 height 14
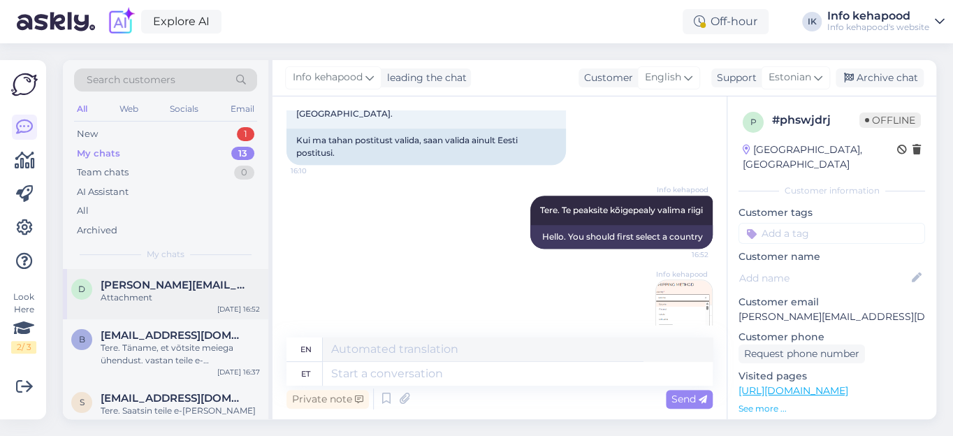
click at [173, 284] on span "[PERSON_NAME][EMAIL_ADDRESS][DOMAIN_NAME]" at bounding box center [173, 285] width 145 height 13
